Goal: Task Accomplishment & Management: Use online tool/utility

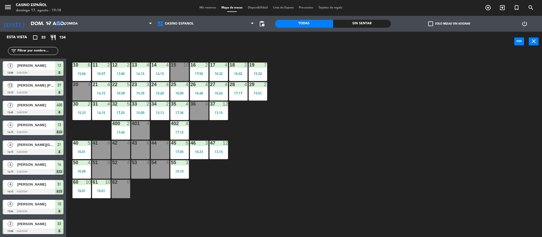
click at [17, 171] on div at bounding box center [33, 172] width 61 height 6
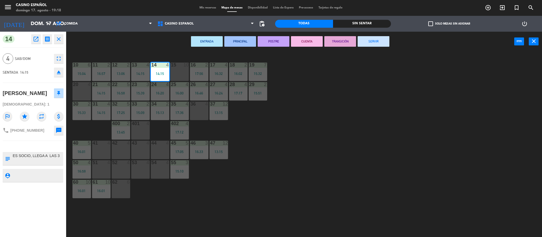
scroll to position [2, 0]
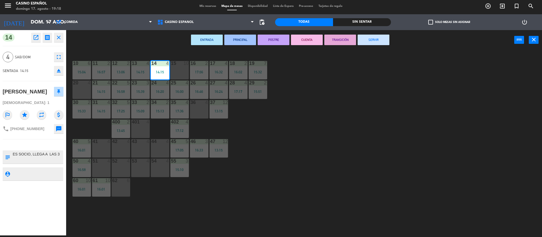
click at [359, 35] on button "SERVIR" at bounding box center [374, 40] width 32 height 11
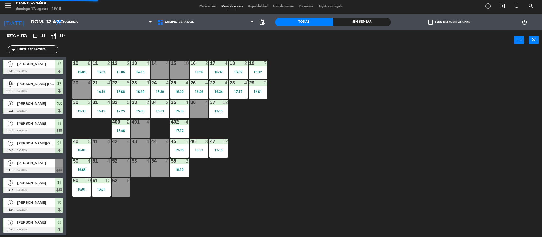
click at [36, 114] on div "2 [PERSON_NAME] 13:45 Sab/Dom 400" at bounding box center [33, 107] width 66 height 20
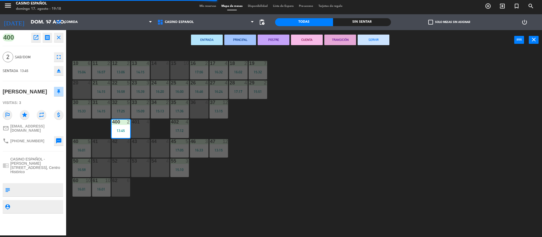
click at [366, 38] on button "SERVIR" at bounding box center [374, 40] width 32 height 11
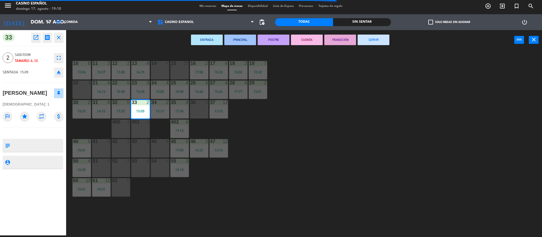
click at [383, 35] on button "SERVIR" at bounding box center [374, 40] width 32 height 11
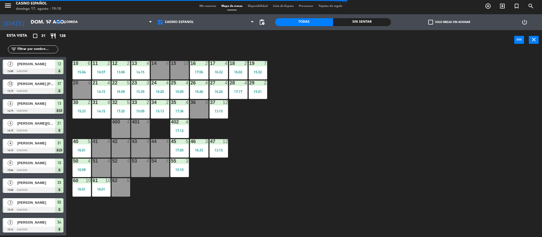
click at [52, 91] on div at bounding box center [33, 91] width 61 height 6
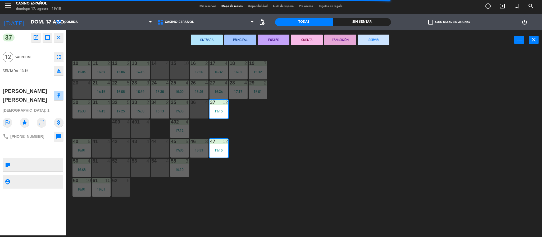
click at [366, 40] on button "SERVIR" at bounding box center [374, 40] width 32 height 11
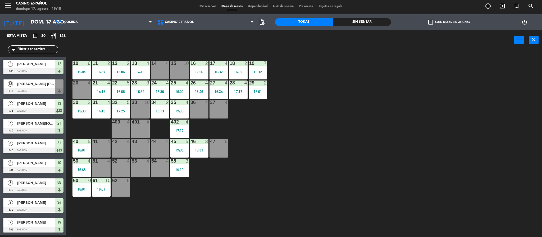
click at [29, 148] on div at bounding box center [33, 151] width 61 height 6
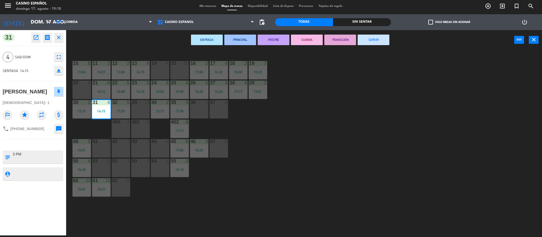
click at [370, 38] on button "SERVIR" at bounding box center [374, 40] width 32 height 11
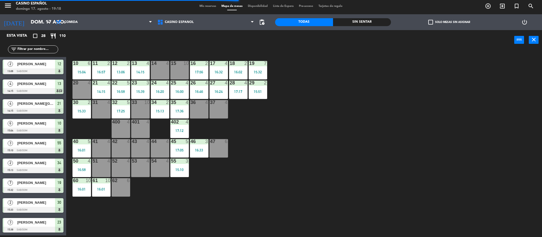
click at [38, 199] on div "[PERSON_NAME]" at bounding box center [36, 203] width 38 height 9
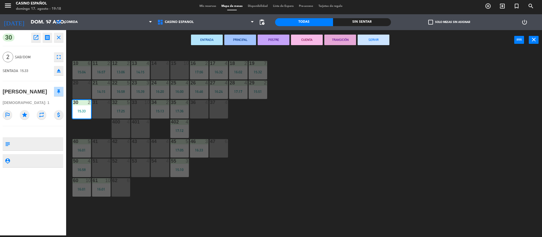
click at [366, 42] on button "SERVIR" at bounding box center [374, 40] width 32 height 11
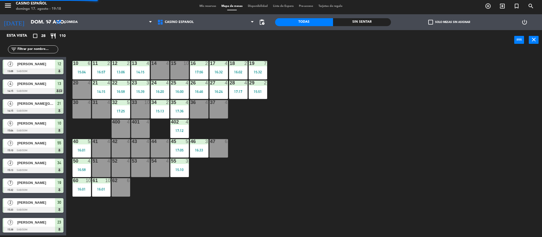
click at [33, 88] on div at bounding box center [33, 91] width 61 height 6
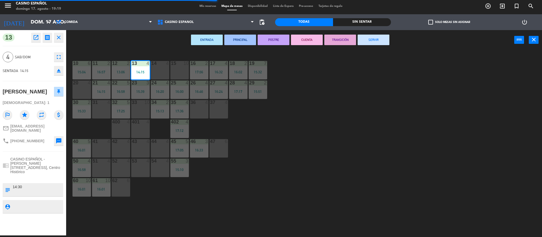
click at [369, 36] on button "SERVIR" at bounding box center [374, 40] width 32 height 11
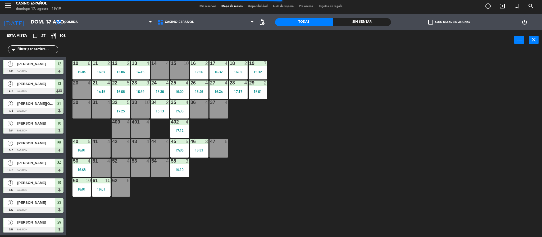
click at [30, 199] on div "[PERSON_NAME]" at bounding box center [36, 203] width 38 height 9
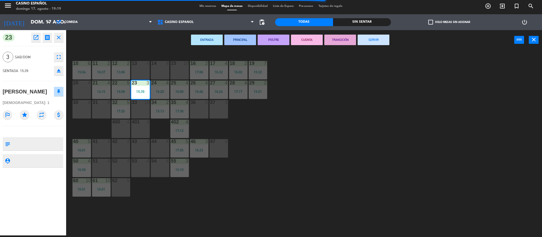
click at [366, 40] on button "SERVIR" at bounding box center [374, 40] width 32 height 11
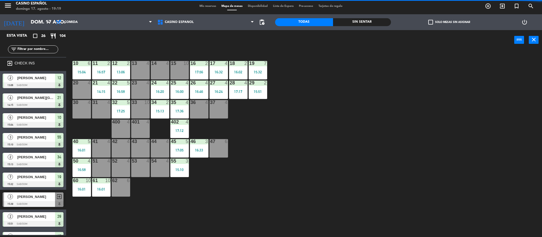
click at [29, 122] on div at bounding box center [33, 125] width 61 height 6
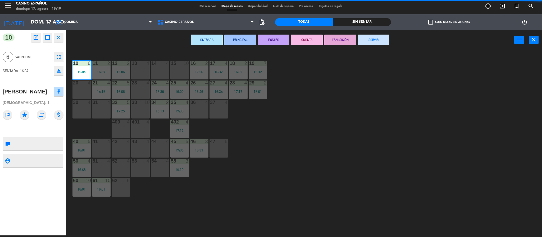
click at [373, 40] on button "SERVIR" at bounding box center [374, 40] width 32 height 11
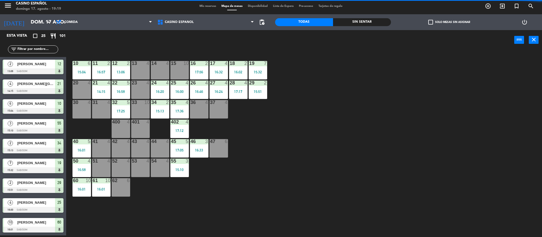
click at [32, 190] on div at bounding box center [33, 190] width 61 height 6
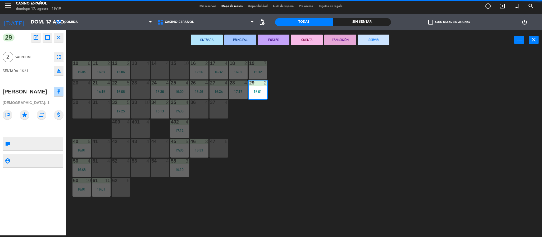
click at [378, 41] on button "SERVIR" at bounding box center [374, 40] width 32 height 11
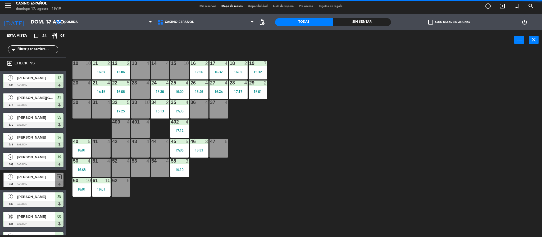
click at [15, 208] on div "4 [PERSON_NAME] 16:00 Sab/Dom 25" at bounding box center [33, 200] width 66 height 20
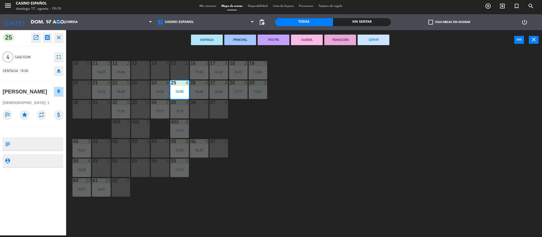
click at [366, 40] on button "SERVIR" at bounding box center [374, 40] width 32 height 11
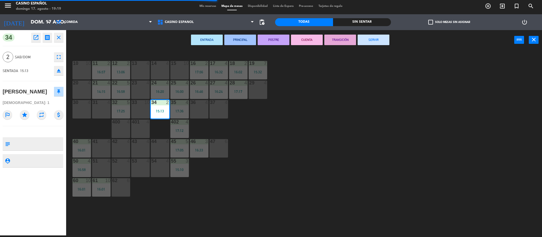
click at [366, 39] on button "SERVIR" at bounding box center [374, 40] width 32 height 11
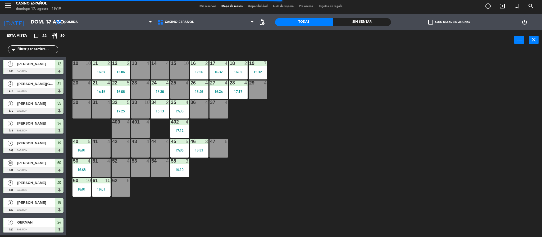
click at [34, 180] on span "[PERSON_NAME]" at bounding box center [36, 183] width 38 height 6
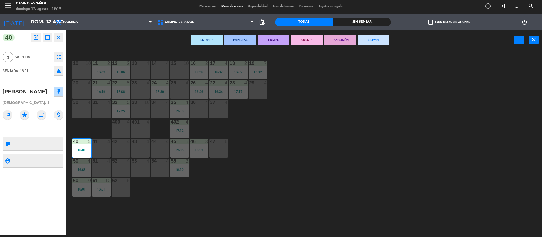
click at [368, 42] on button "SERVIR" at bounding box center [374, 40] width 32 height 11
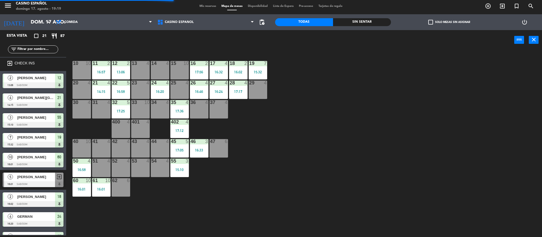
click at [22, 132] on div "7 [PERSON_NAME] 15:32 Sab/Dom 19" at bounding box center [33, 141] width 66 height 20
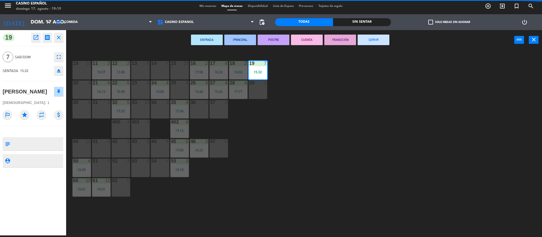
click at [362, 44] on button "SERVIR" at bounding box center [374, 40] width 32 height 11
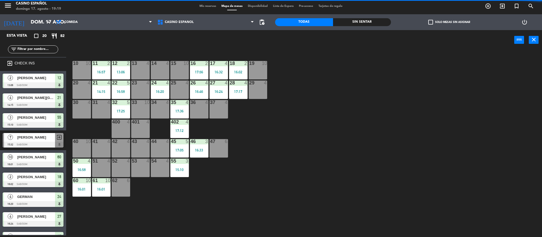
click at [20, 92] on div "4 [PERSON_NAME] NUEVA 14:15 Sab/Dom 21" at bounding box center [33, 101] width 66 height 20
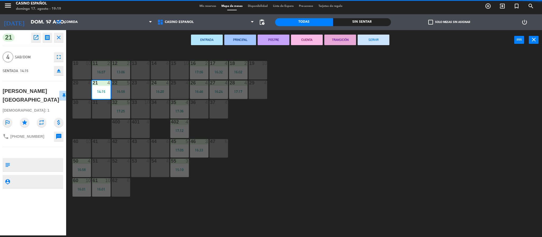
click at [366, 40] on button "SERVIR" at bounding box center [374, 40] width 32 height 11
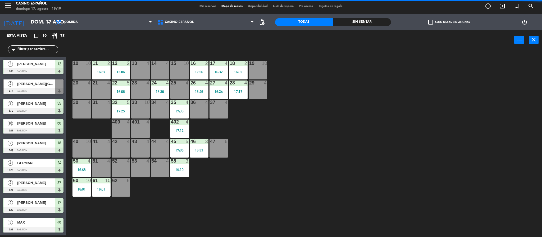
click at [12, 167] on div "4" at bounding box center [10, 163] width 13 height 9
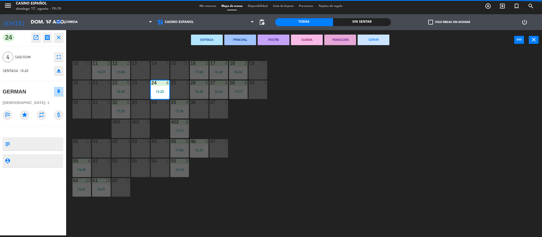
click at [363, 43] on button "SERVIR" at bounding box center [374, 40] width 32 height 11
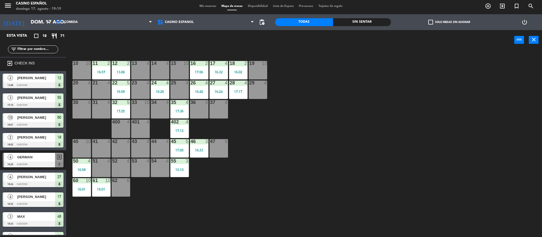
click at [41, 94] on div "[PERSON_NAME]" at bounding box center [36, 98] width 38 height 9
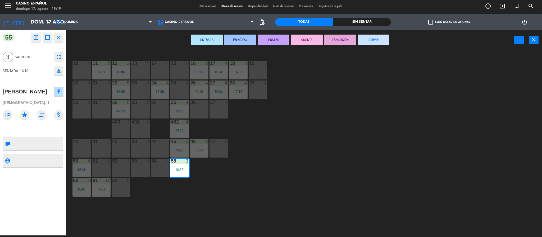
click at [373, 41] on button "SERVIR" at bounding box center [374, 40] width 32 height 11
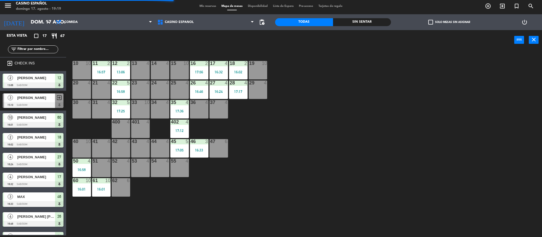
click at [21, 194] on div "MAX" at bounding box center [36, 197] width 38 height 9
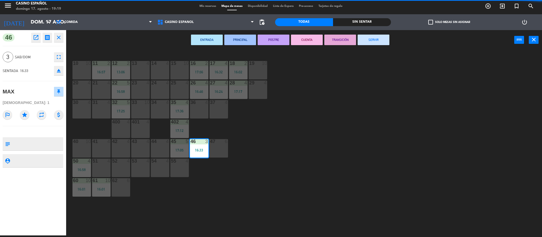
click at [370, 38] on button "SERVIR" at bounding box center [374, 40] width 32 height 11
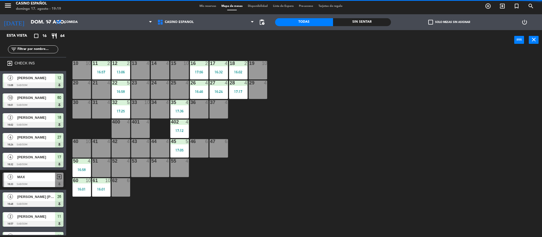
click at [29, 113] on div "[PERSON_NAME]" at bounding box center [36, 117] width 38 height 9
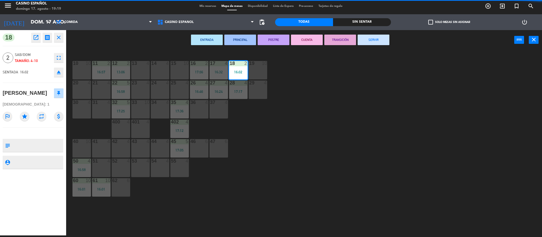
click at [378, 40] on button "SERVIR" at bounding box center [374, 40] width 32 height 11
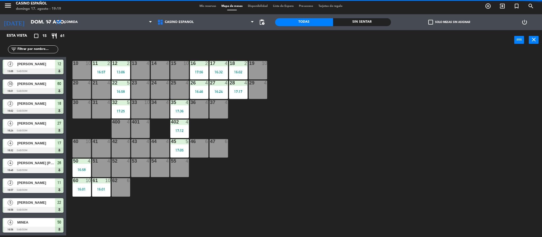
click at [12, 119] on div "4" at bounding box center [10, 123] width 13 height 9
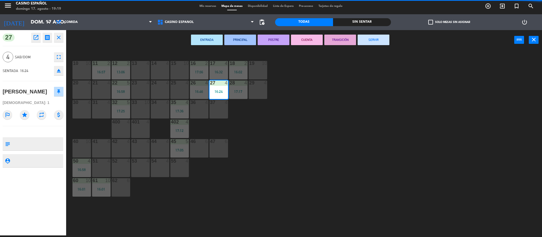
click at [363, 43] on button "SERVIR" at bounding box center [374, 40] width 32 height 11
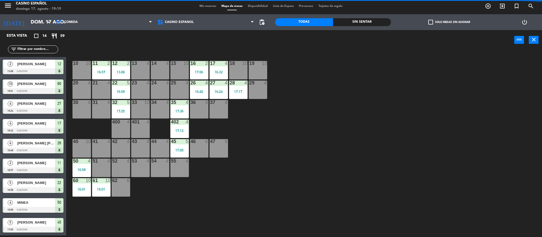
click at [24, 95] on div "10 [PERSON_NAME] 16:01 Sab/Dom 60" at bounding box center [33, 87] width 66 height 20
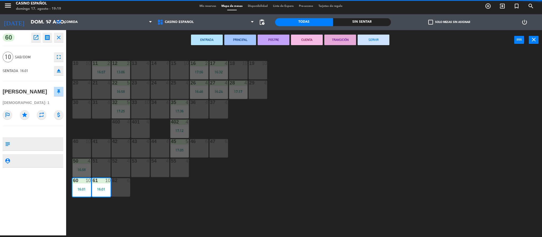
click at [377, 45] on div "ENTRADA PRINCIPAL POSTRE CUENTA TRANSICIÓN SERVIR power_input close" at bounding box center [290, 40] width 448 height 20
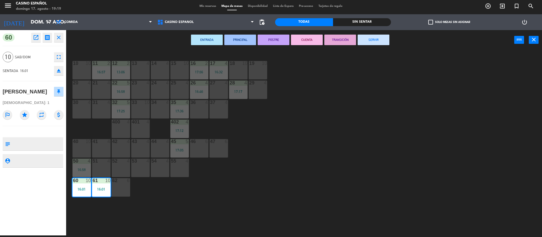
click at [368, 44] on button "SERVIR" at bounding box center [374, 40] width 32 height 11
click at [368, 44] on div "ENTRADA PRINCIPAL POSTRE CUENTA TRANSICIÓN SERVIR power_input close" at bounding box center [290, 40] width 448 height 20
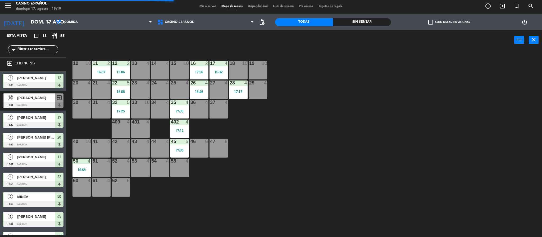
click at [12, 147] on div at bounding box center [33, 145] width 61 height 6
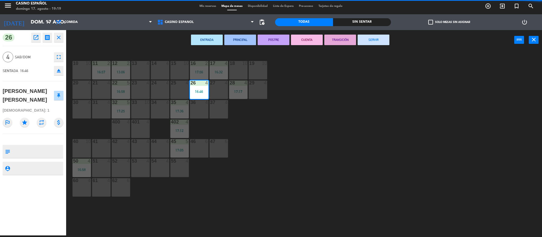
click at [373, 41] on button "SERVIR" at bounding box center [374, 40] width 32 height 11
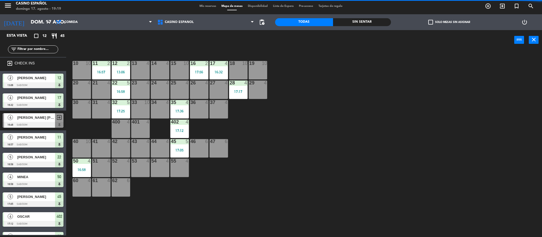
click at [15, 171] on div "4 MINEA 16:58 Sab/Dom 50" at bounding box center [33, 180] width 66 height 20
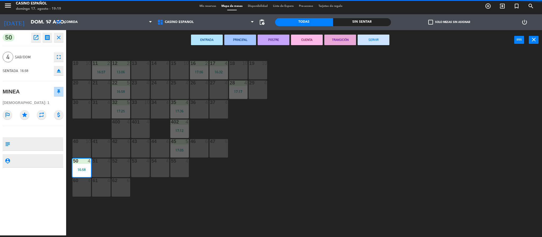
click at [367, 37] on button "SERVIR" at bounding box center [374, 40] width 32 height 11
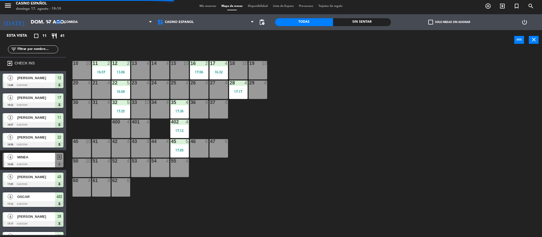
click at [32, 195] on span "OSCAR" at bounding box center [36, 197] width 38 height 6
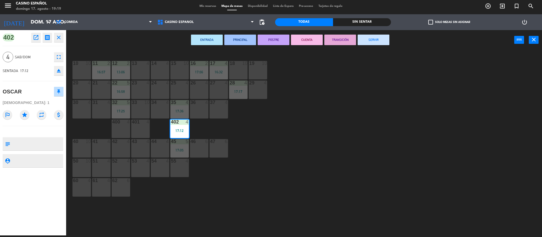
click at [368, 39] on button "SERVIR" at bounding box center [374, 40] width 32 height 11
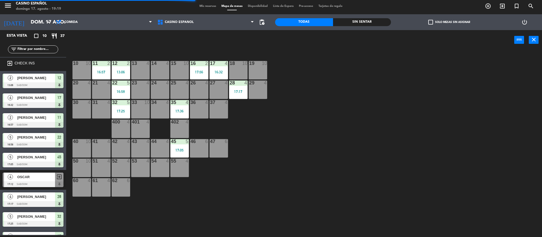
click at [25, 221] on div at bounding box center [33, 224] width 61 height 6
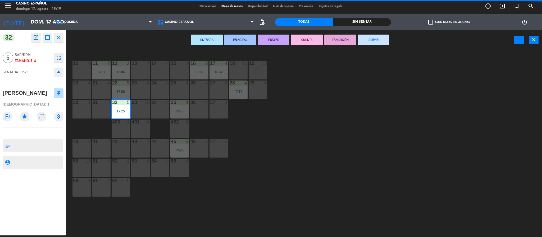
click at [379, 41] on button "SERVIR" at bounding box center [374, 40] width 32 height 11
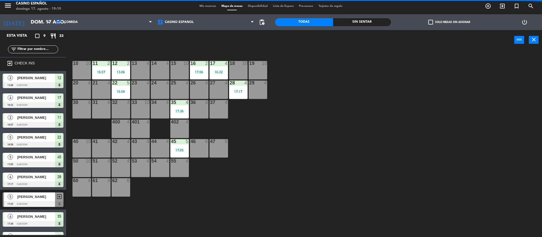
scroll to position [10, 0]
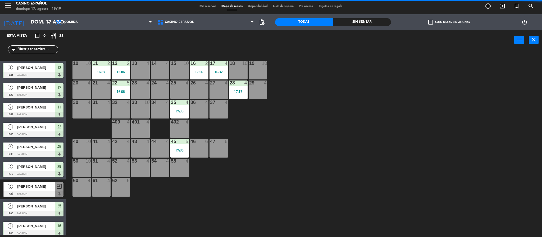
click at [29, 86] on span "[PERSON_NAME]" at bounding box center [36, 88] width 38 height 6
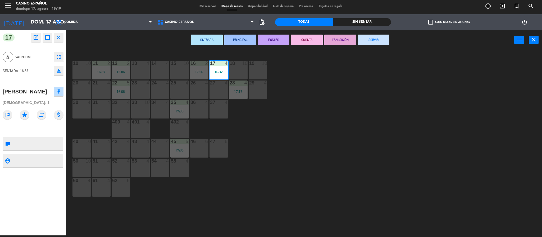
click at [375, 44] on button "SERVIR" at bounding box center [374, 40] width 32 height 11
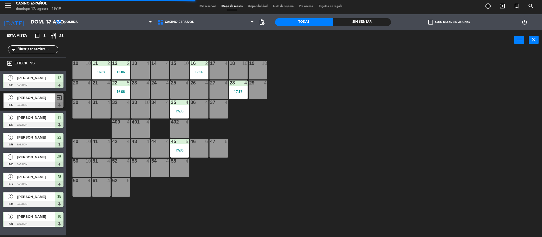
click at [205, 6] on span "Mis reservas" at bounding box center [208, 6] width 22 height 3
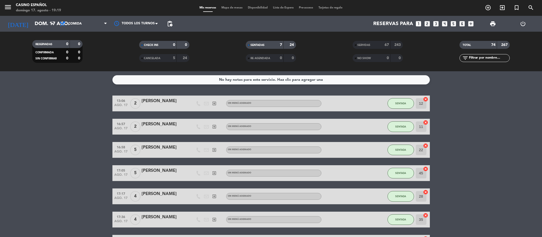
click at [228, 8] on span "Mapa de mesas" at bounding box center [232, 7] width 26 height 3
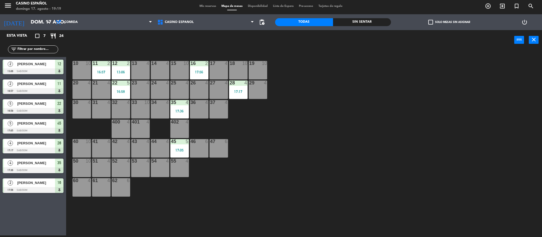
click at [21, 149] on div at bounding box center [33, 151] width 61 height 6
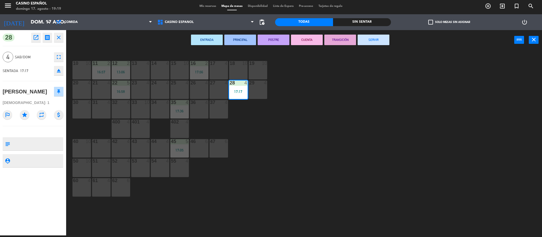
click at [359, 41] on button "SERVIR" at bounding box center [374, 40] width 32 height 11
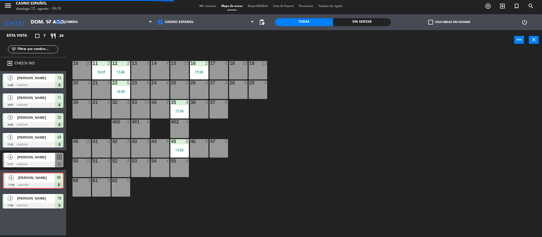
click at [33, 175] on div "4 [PERSON_NAME] 17:36 Sab/Dom 35 4 [PERSON_NAME] 17:36 Sab/Dom 35" at bounding box center [33, 180] width 66 height 21
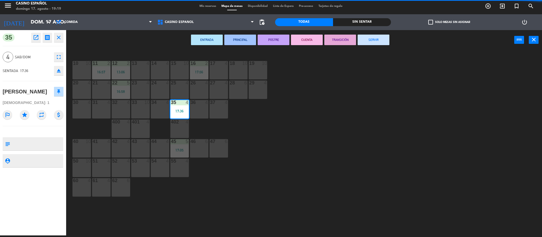
click at [366, 32] on div "ENTRADA PRINCIPAL POSTRE CUENTA TRANSICIÓN SERVIR power_input close" at bounding box center [290, 40] width 448 height 20
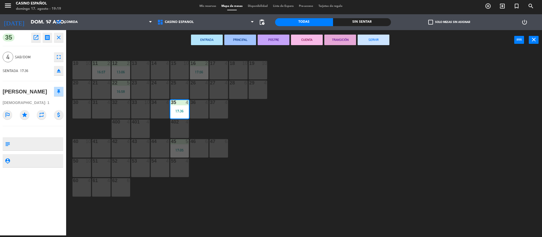
click at [366, 41] on button "SERVIR" at bounding box center [374, 40] width 32 height 11
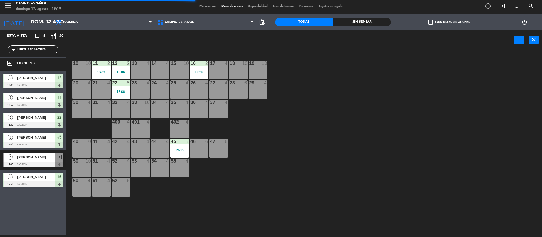
click at [32, 90] on div "2 [PERSON_NAME] 13:06 Sab/Dom 12" at bounding box center [33, 81] width 66 height 20
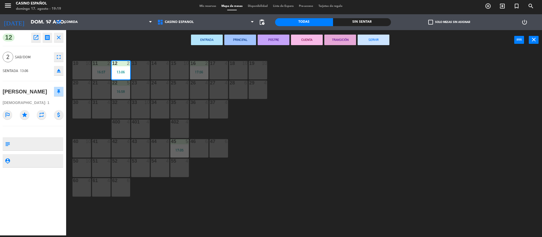
click at [374, 43] on button "SERVIR" at bounding box center [374, 40] width 32 height 11
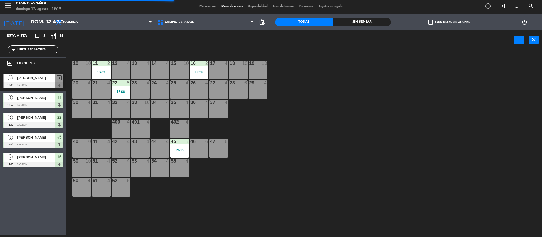
click at [34, 113] on div "5 [PERSON_NAME] 16:58 Sab/Dom 22" at bounding box center [33, 121] width 66 height 20
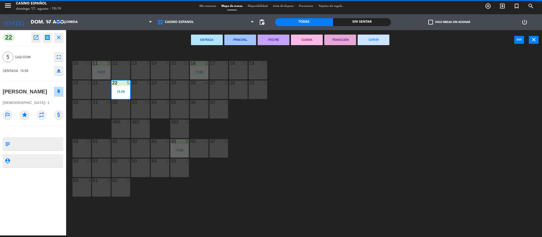
click at [369, 45] on div "ENTRADA PRINCIPAL POSTRE CUENTA TRANSICIÓN SERVIR power_input close" at bounding box center [290, 40] width 448 height 20
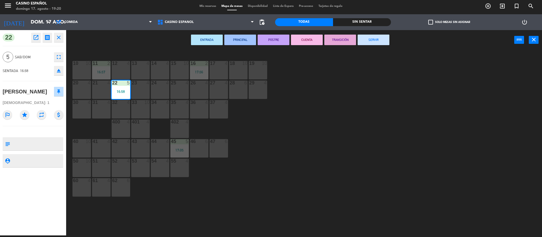
click at [376, 42] on button "SERVIR" at bounding box center [374, 40] width 32 height 11
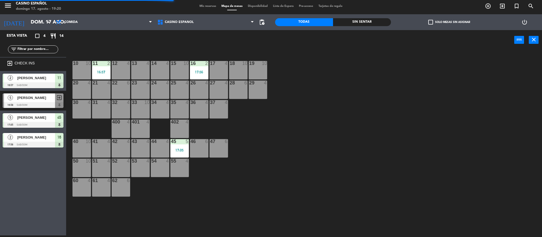
click at [25, 130] on div "5 [PERSON_NAME] 17:05 Sab/Dom 45" at bounding box center [33, 121] width 66 height 20
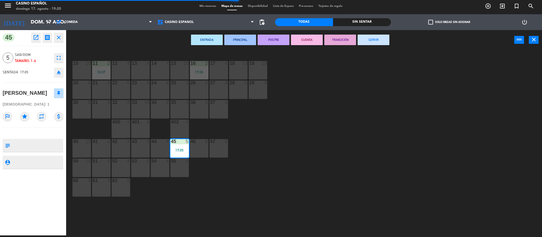
click at [377, 36] on button "SERVIR" at bounding box center [374, 40] width 32 height 11
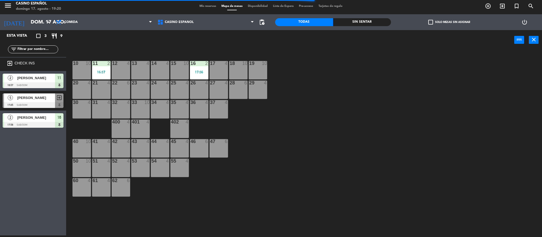
click at [29, 78] on span "[PERSON_NAME]" at bounding box center [36, 78] width 38 height 6
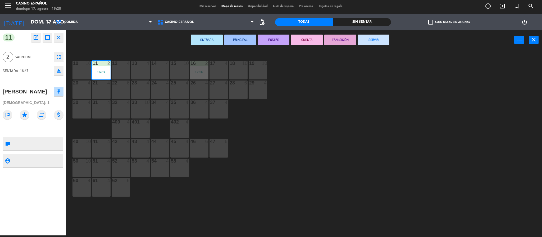
click at [365, 39] on button "SERVIR" at bounding box center [374, 40] width 32 height 11
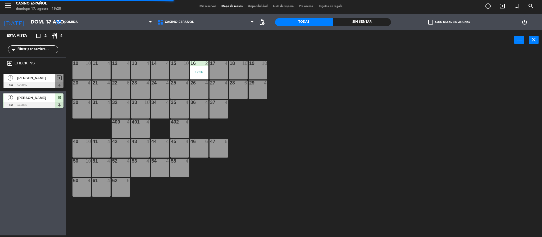
click at [33, 103] on div at bounding box center [33, 105] width 61 height 6
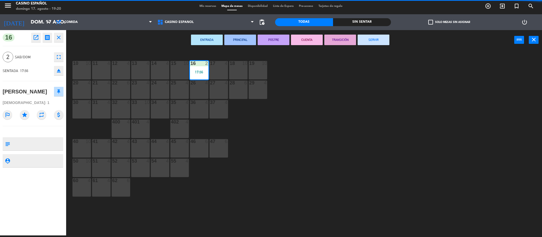
click at [367, 36] on button "SERVIR" at bounding box center [374, 40] width 32 height 11
